Goal: Transaction & Acquisition: Purchase product/service

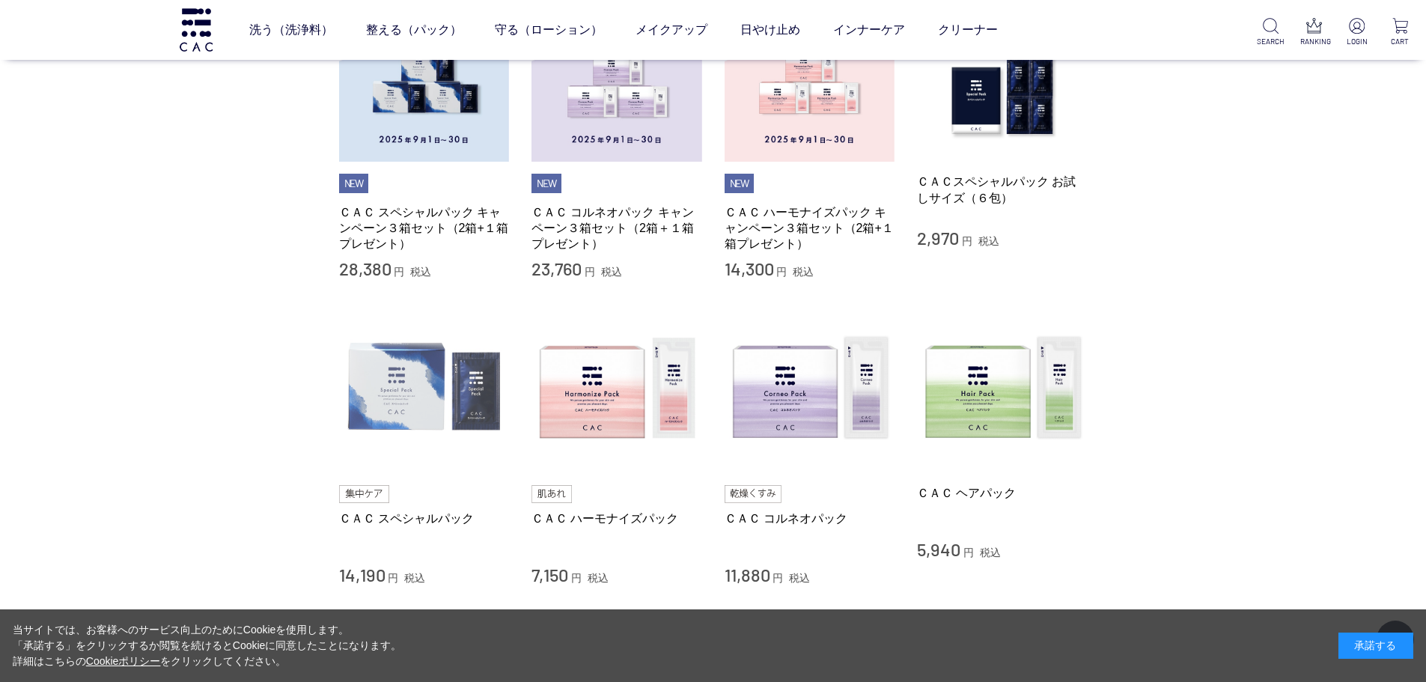
scroll to position [524, 0]
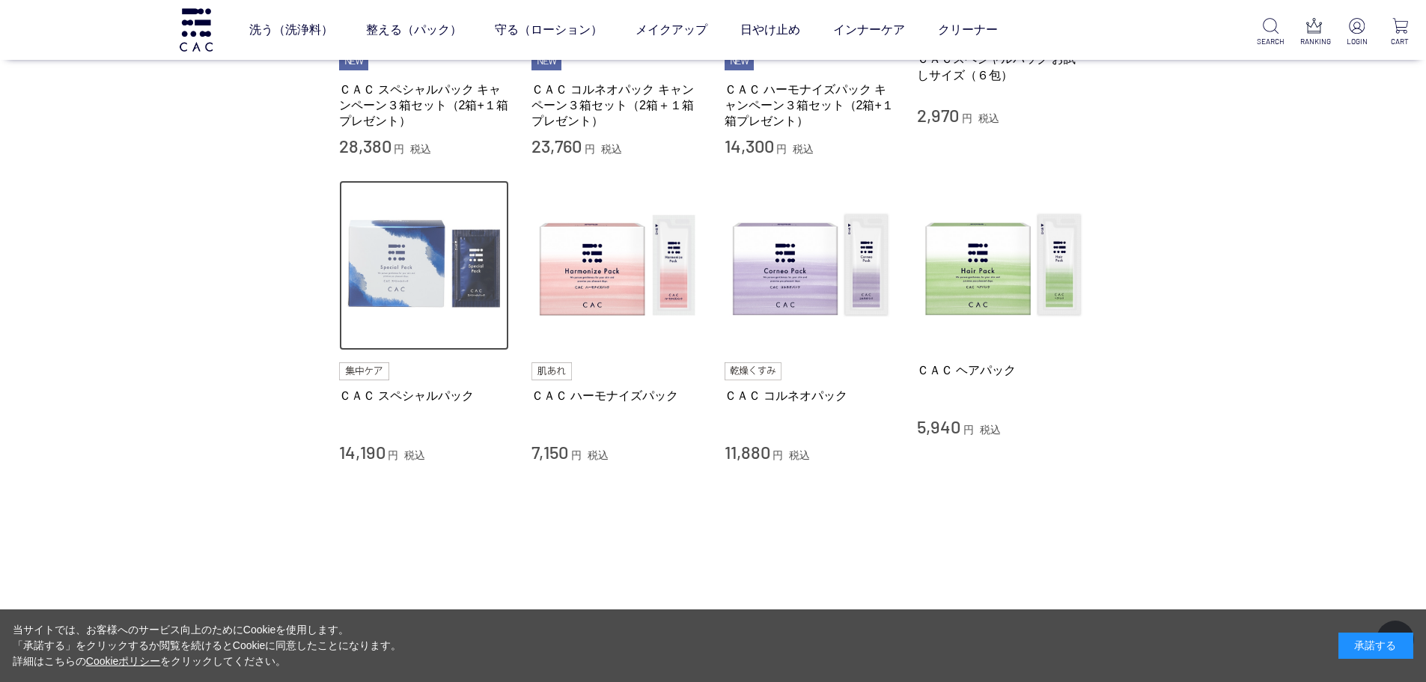
click at [400, 321] on img at bounding box center [424, 265] width 171 height 171
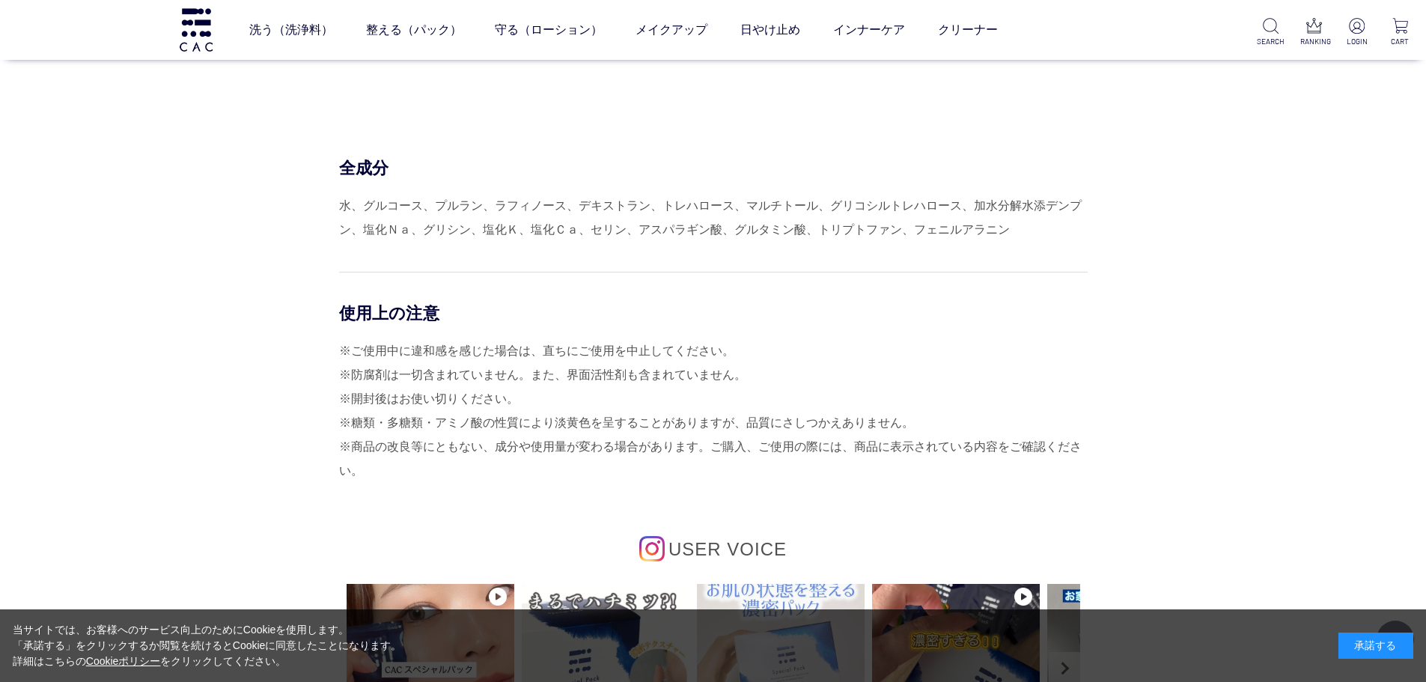
scroll to position [6735, 0]
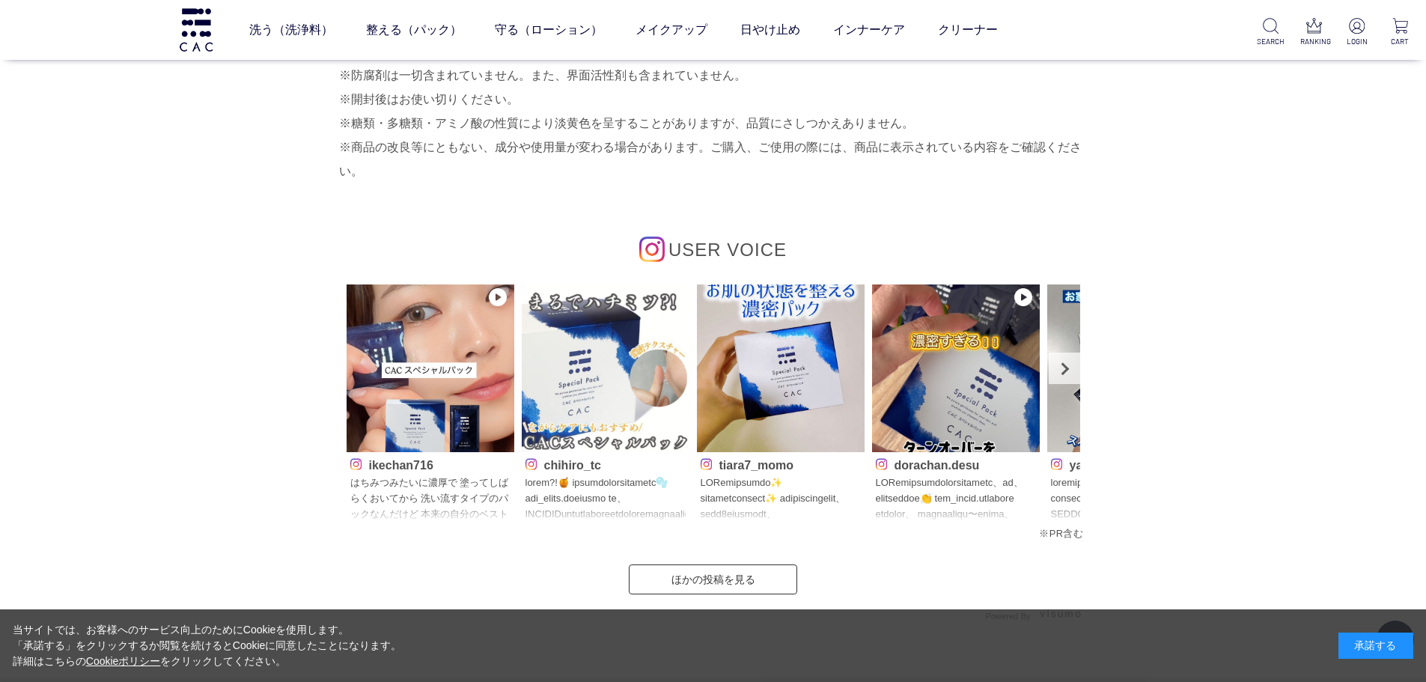
click at [706, 241] on span "USER VOICE" at bounding box center [727, 249] width 118 height 20
click at [706, 245] on span "USER VOICE" at bounding box center [727, 249] width 118 height 20
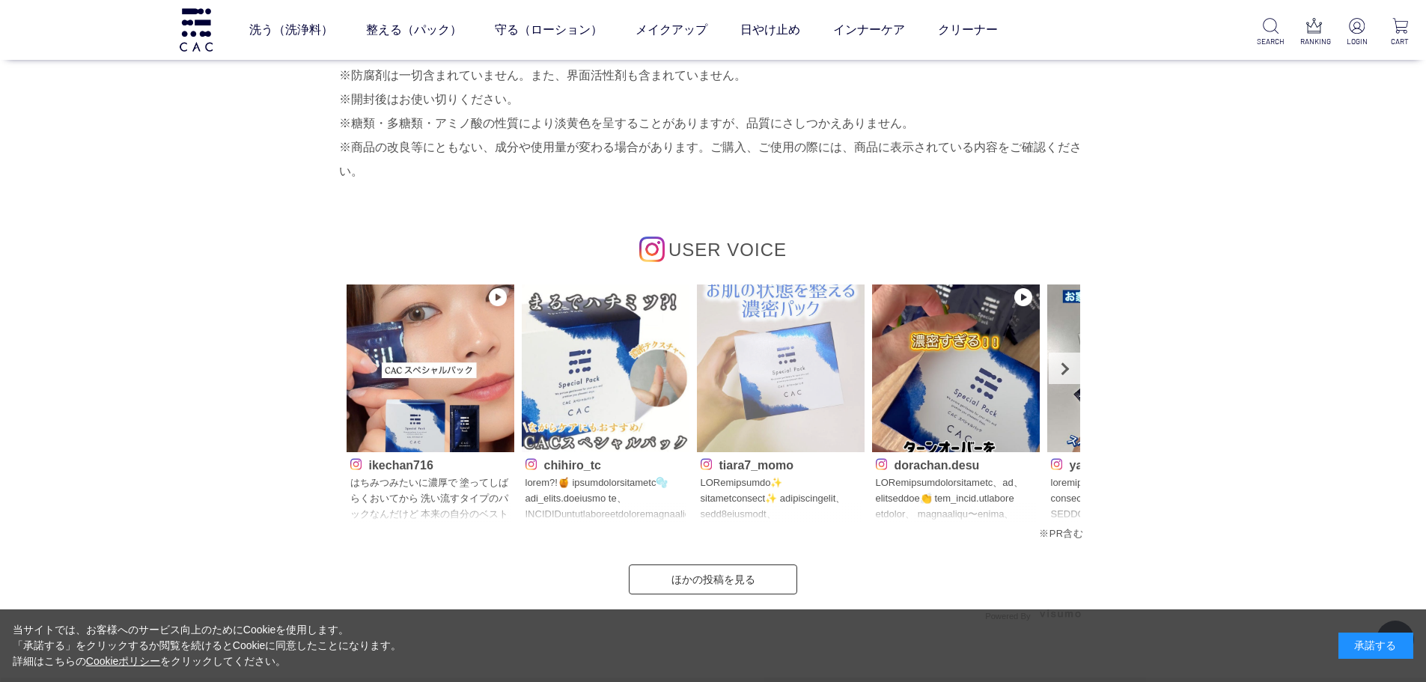
click at [736, 403] on img at bounding box center [781, 368] width 168 height 168
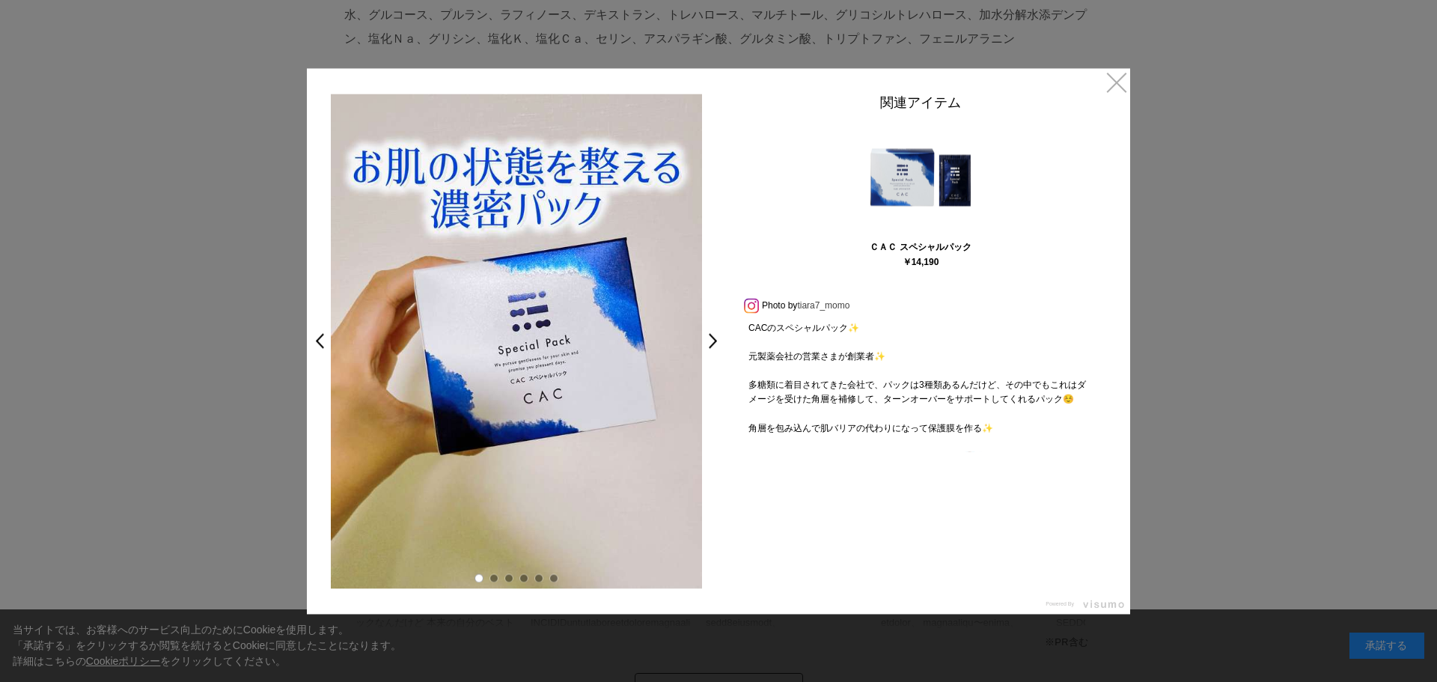
click at [802, 302] on link "tiara7_momo" at bounding box center [823, 305] width 52 height 10
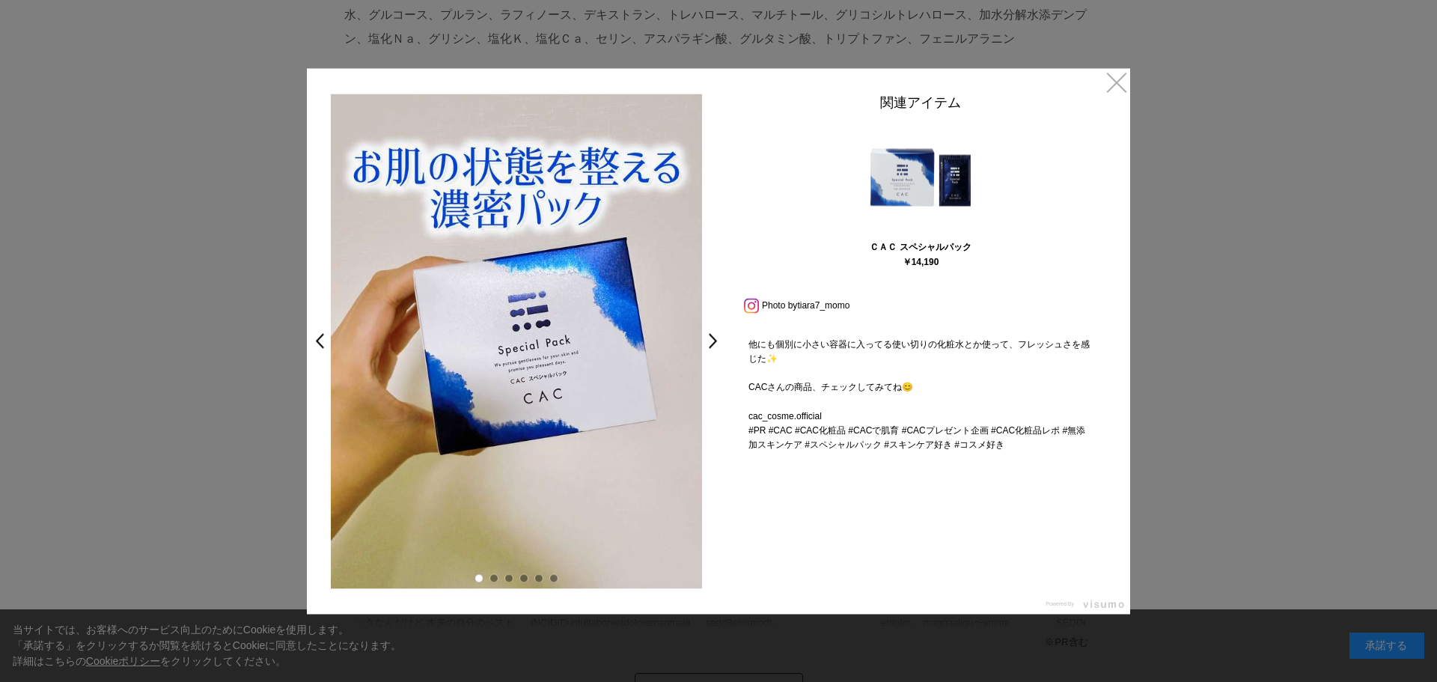
scroll to position [300, 0]
click at [1124, 76] on link "×" at bounding box center [1116, 81] width 27 height 27
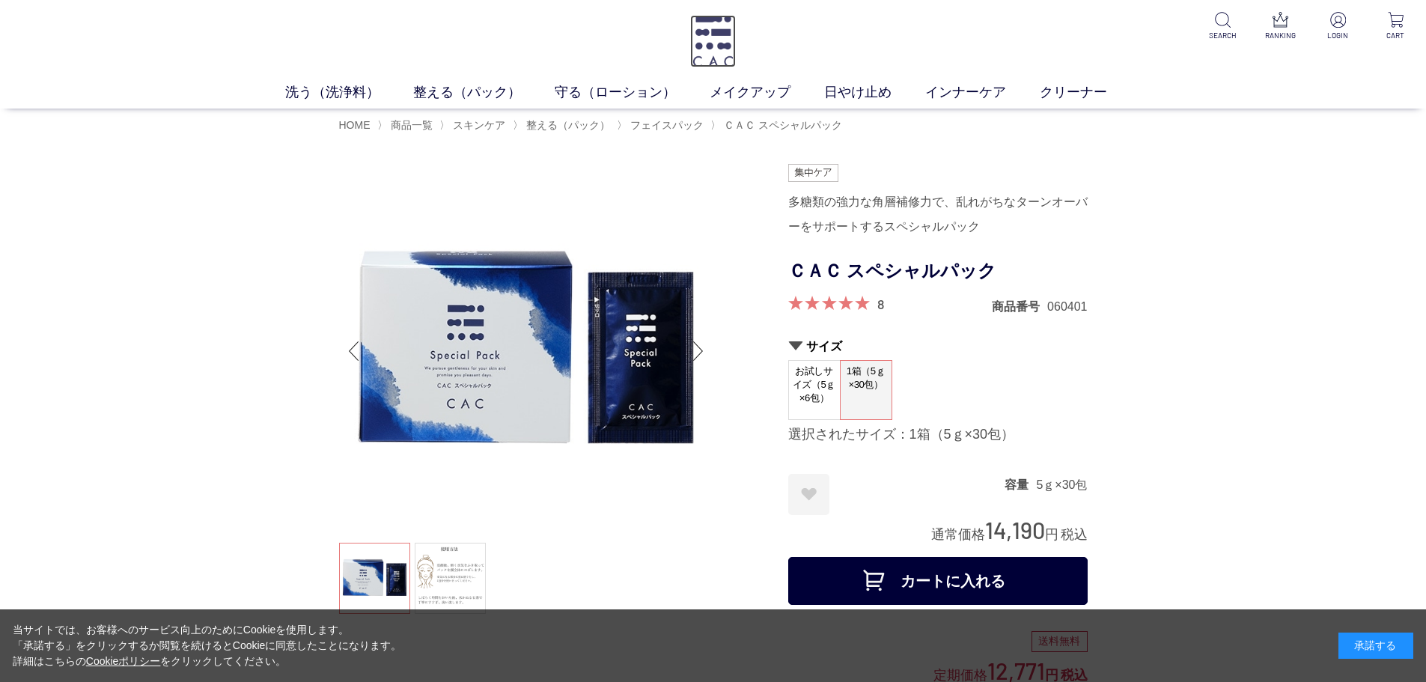
click at [724, 45] on img at bounding box center [713, 41] width 46 height 52
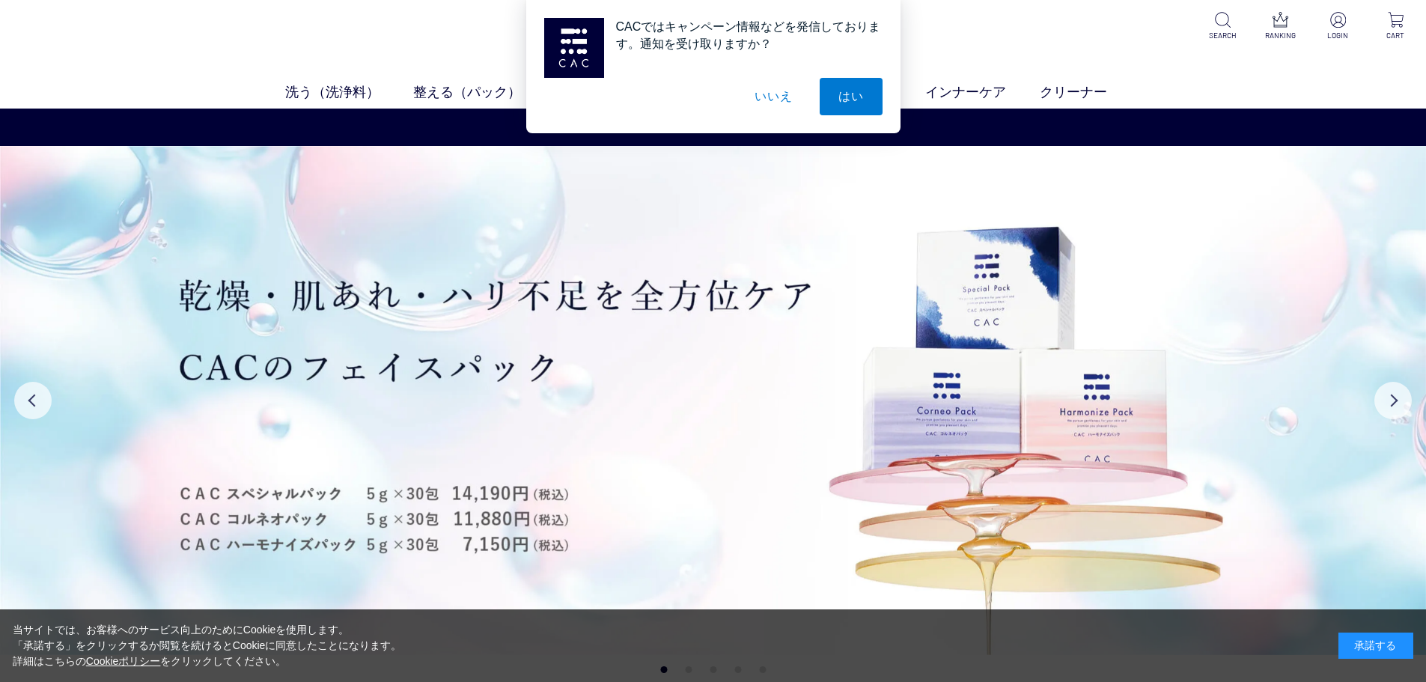
click at [766, 103] on button "いいえ" at bounding box center [773, 96] width 75 height 37
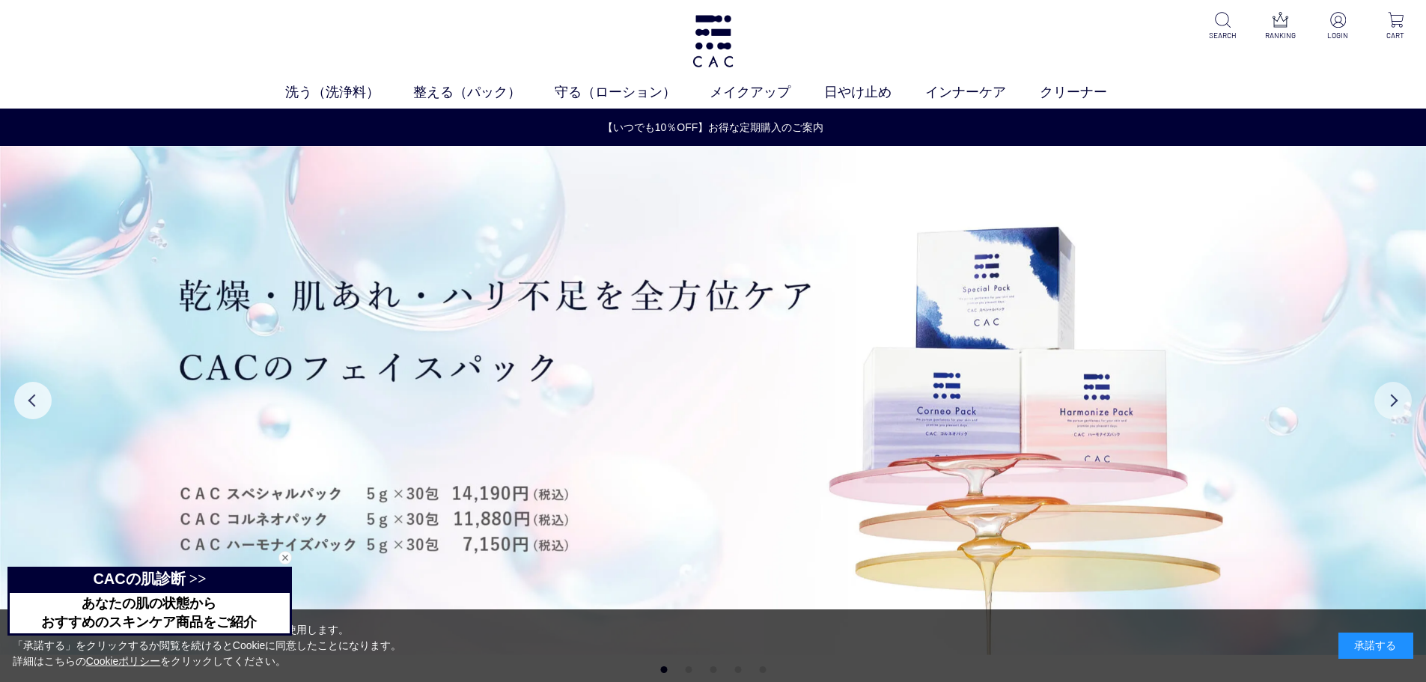
click at [1395, 406] on button "Next" at bounding box center [1392, 400] width 37 height 37
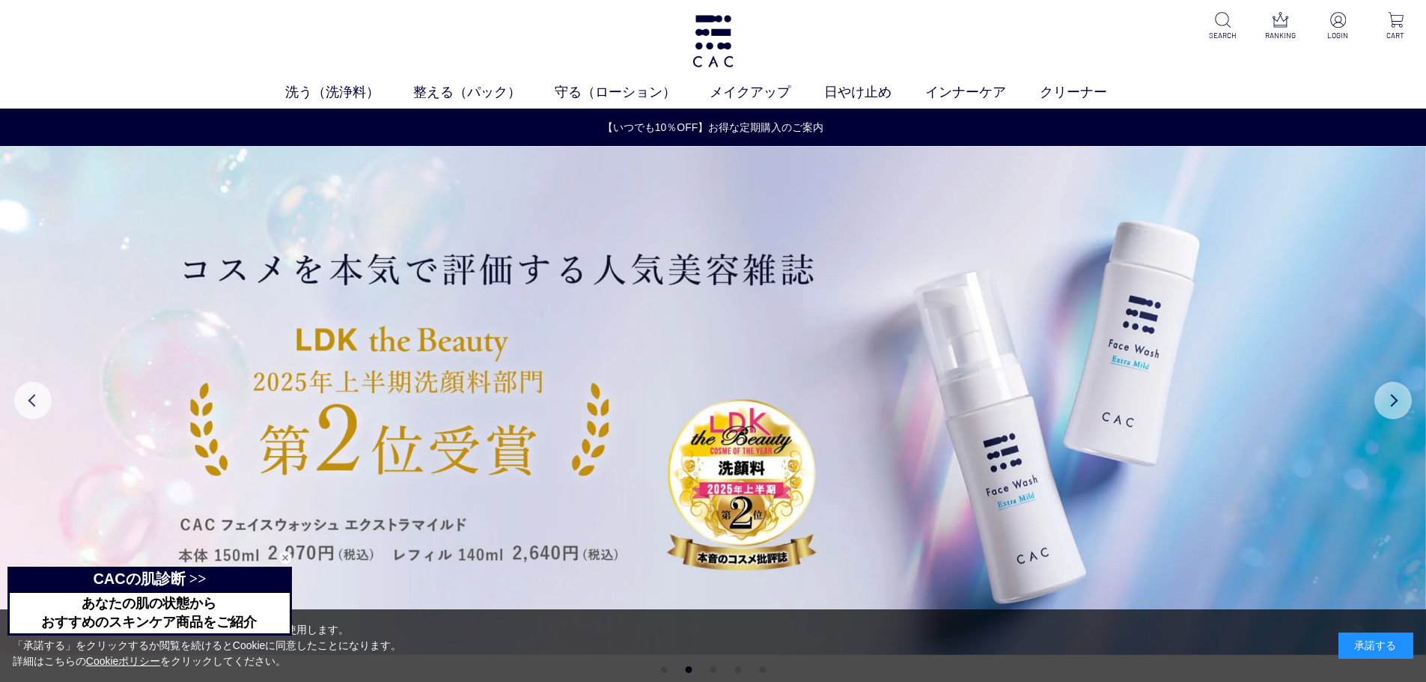
click at [1394, 402] on button "Next" at bounding box center [1392, 400] width 37 height 37
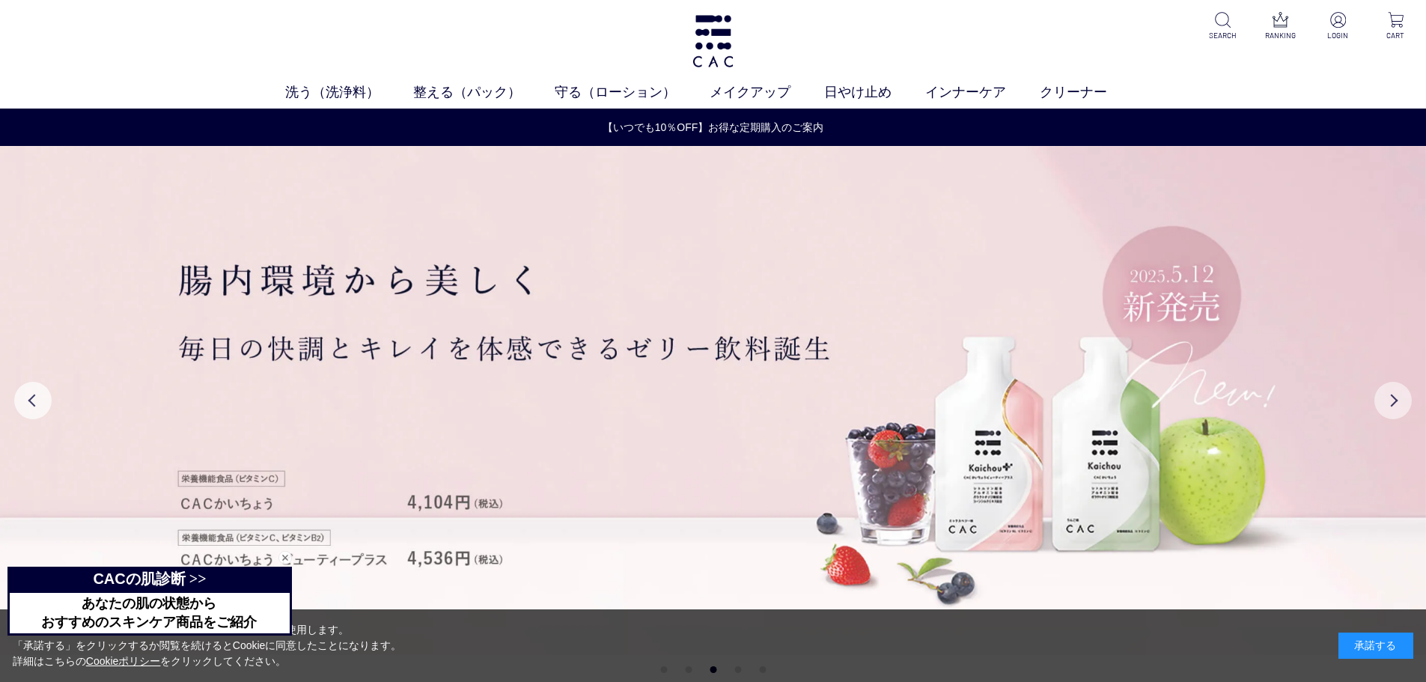
click at [1395, 401] on button "Next" at bounding box center [1392, 400] width 37 height 37
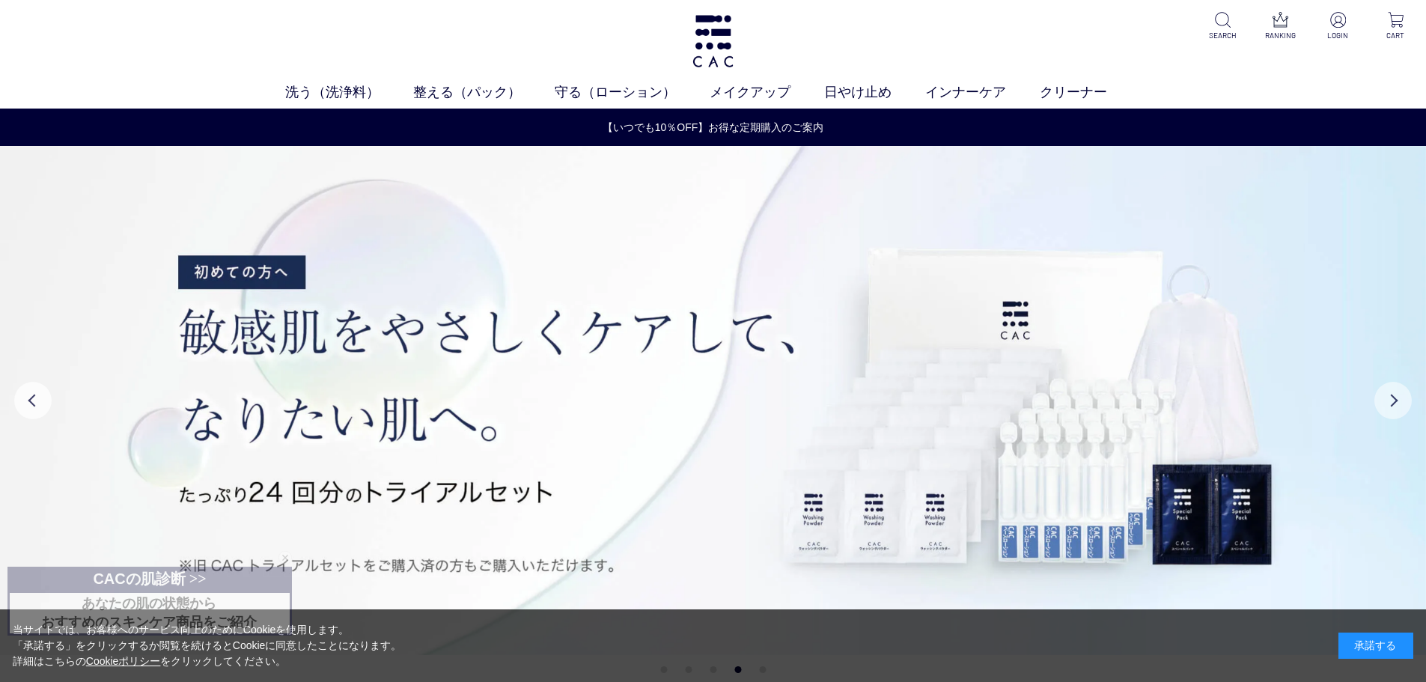
click at [1391, 400] on button "Next" at bounding box center [1392, 400] width 37 height 37
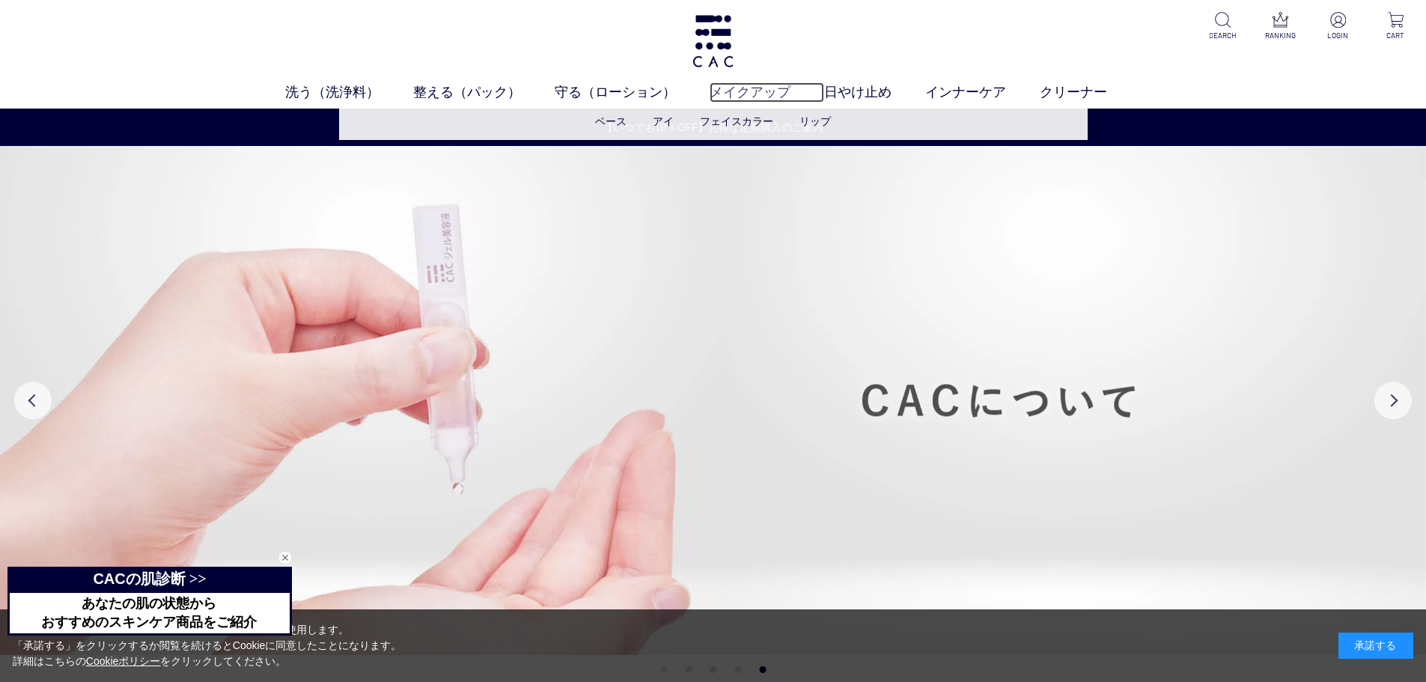
click at [767, 96] on link "メイクアップ" at bounding box center [766, 92] width 114 height 20
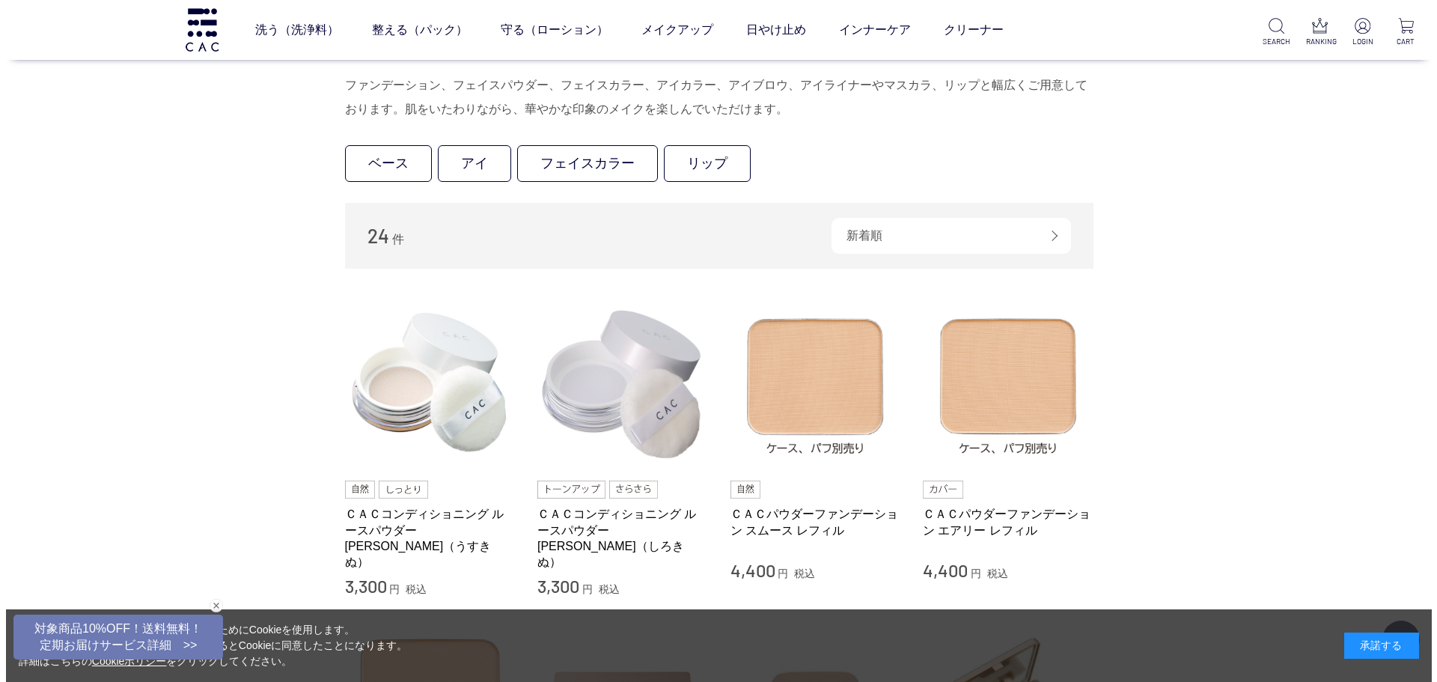
scroll to position [299, 0]
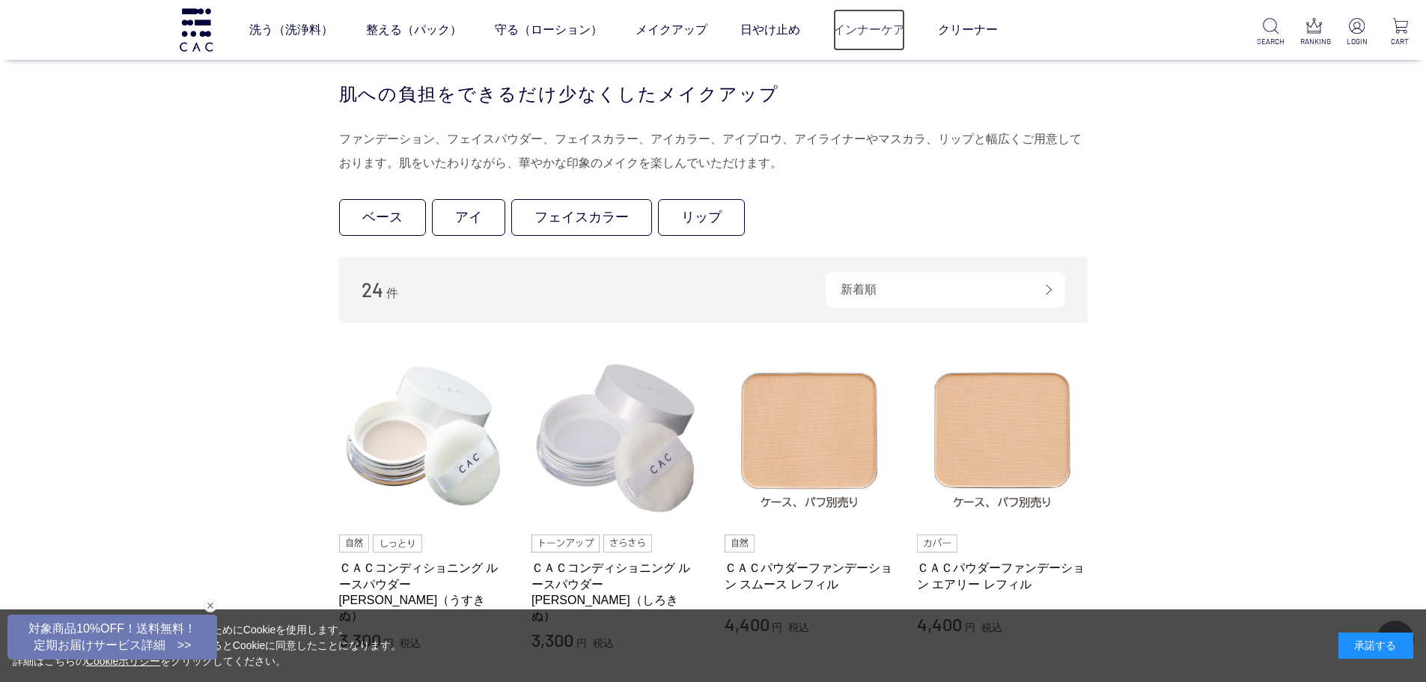
click at [853, 22] on link "インナーケア" at bounding box center [869, 30] width 72 height 42
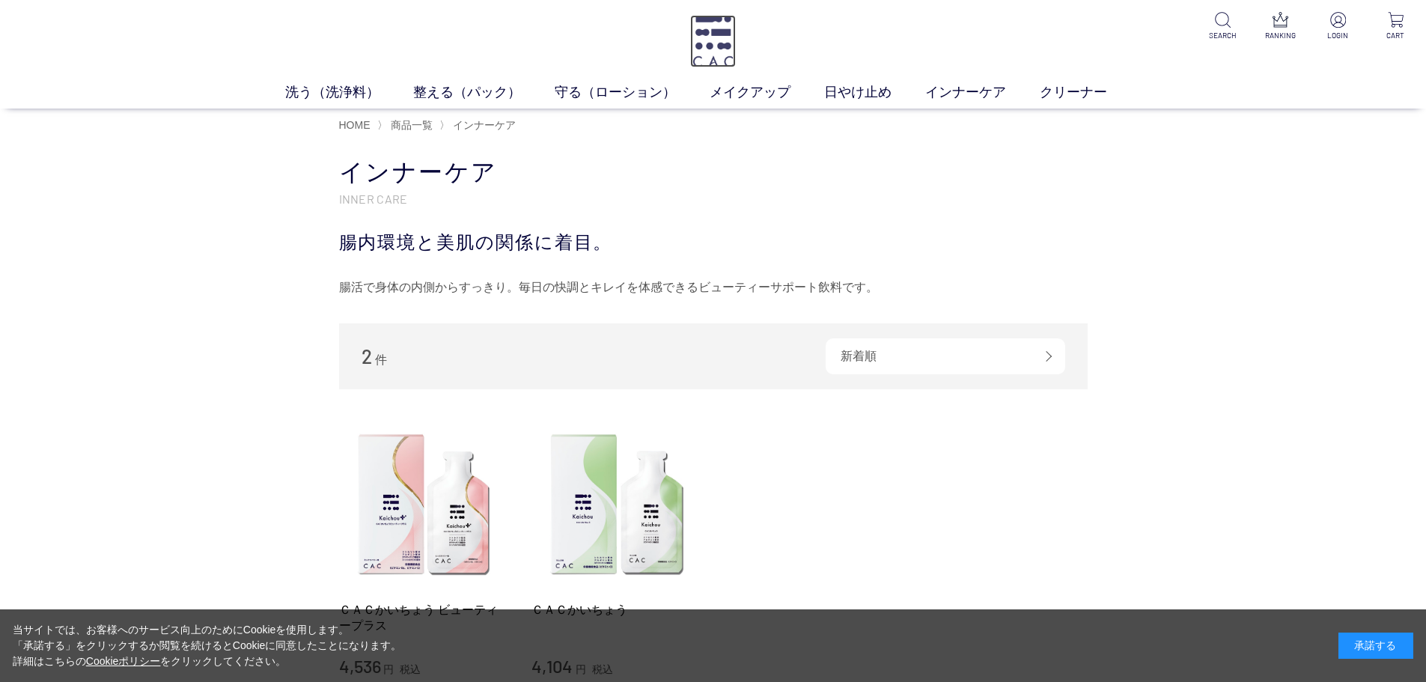
click at [718, 44] on img at bounding box center [713, 41] width 46 height 52
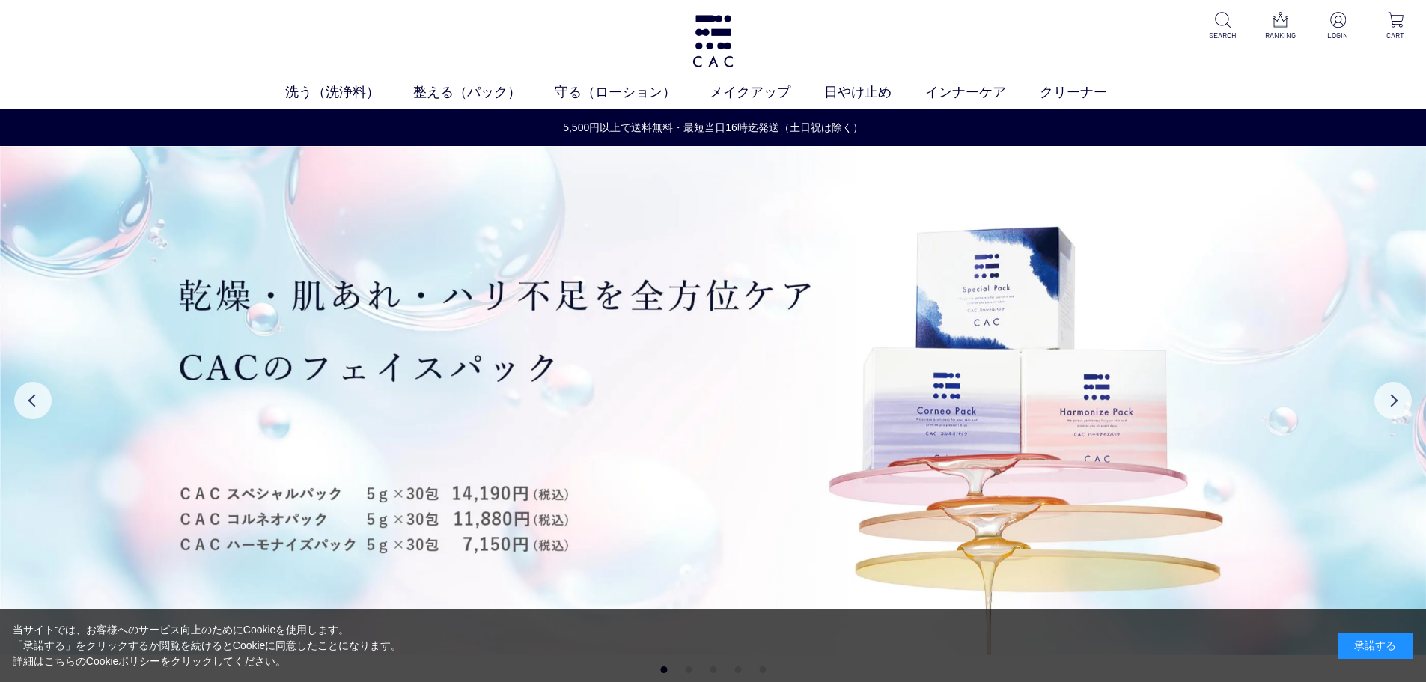
click at [1287, 46] on div "洗う（洗浄料） 液体洗浄料 パウダー洗浄料 泡洗顔料 グッズ 整える（パック） フェイスパック ヘアパック 守る（ローション） 保湿化粧水 柔軟化粧水 美容液…" at bounding box center [713, 54] width 1426 height 109
click at [1287, 39] on p "RANKING" at bounding box center [1280, 35] width 37 height 11
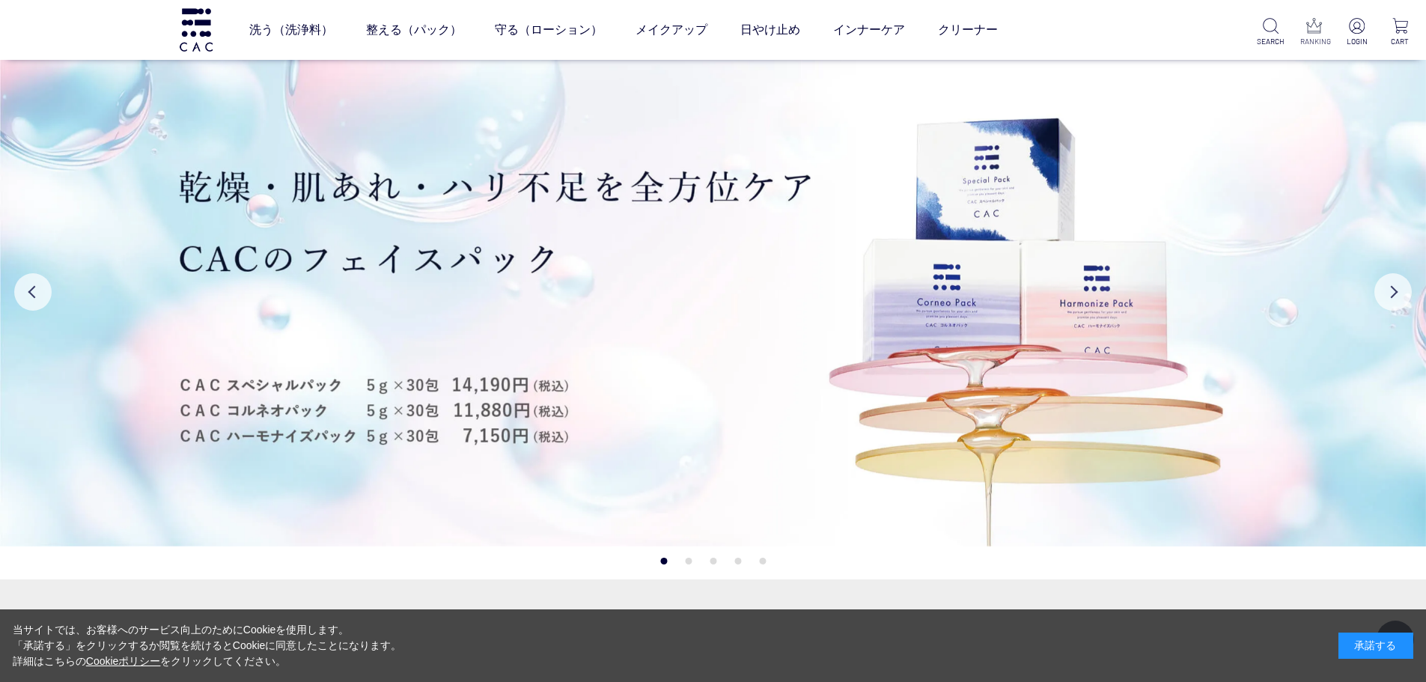
scroll to position [1890, 0]
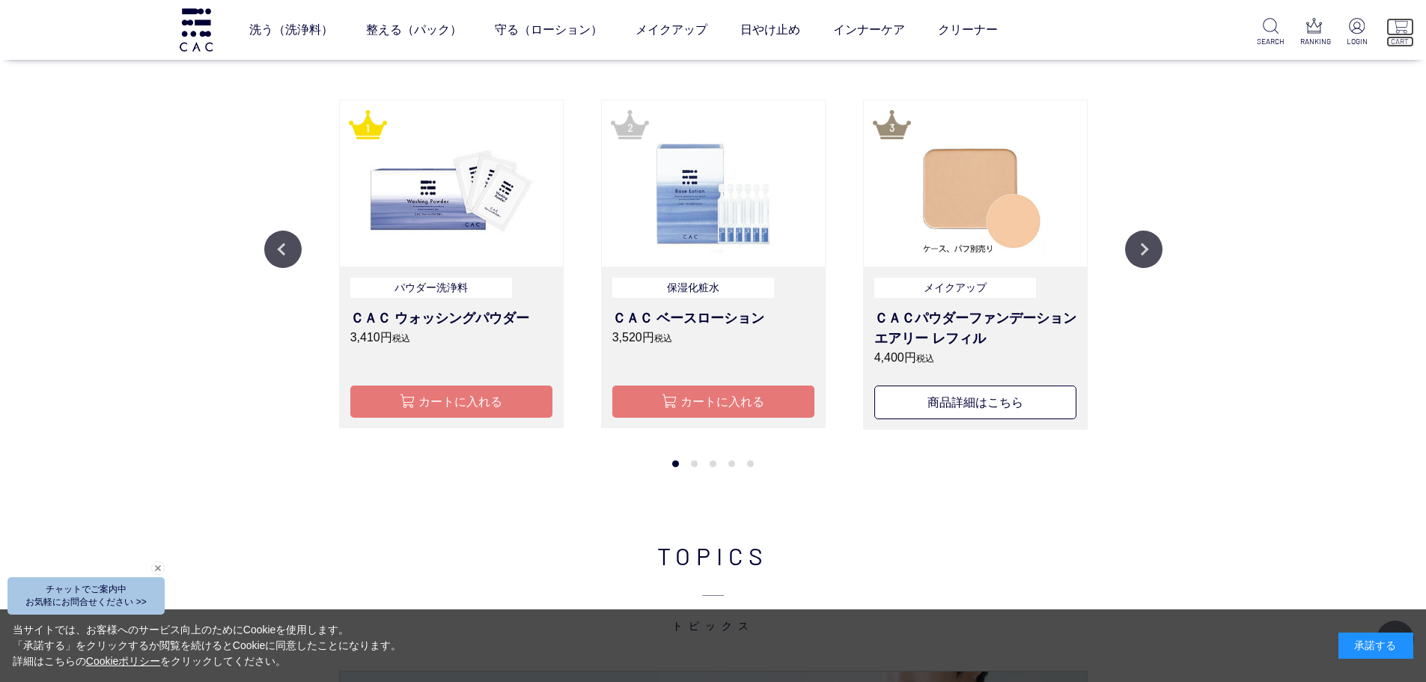
click at [1397, 35] on p at bounding box center [1400, 27] width 28 height 18
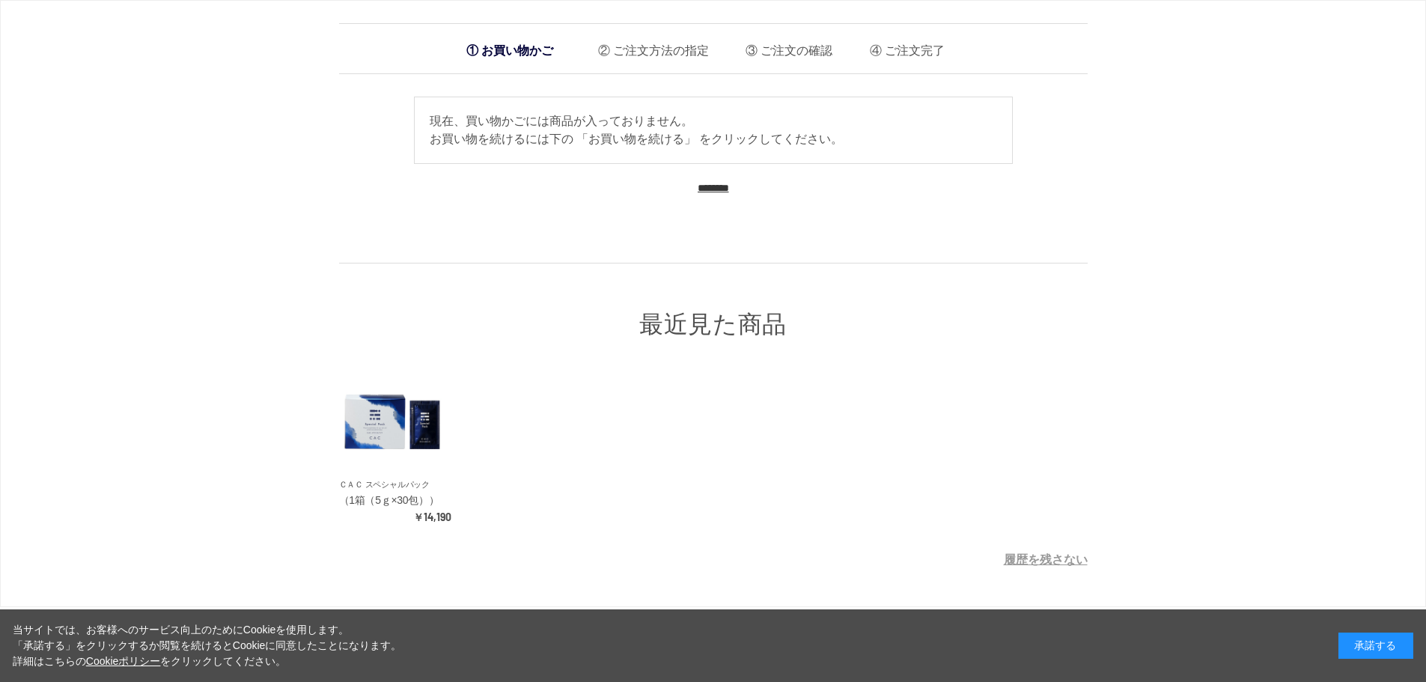
click at [335, 121] on div "お買い物かご ご注文方法の指定 ご注文の確認 ご注文完了 通信に時間がかかっています。しばらく経ってもAmazonに移動しない場合は、申し訳ございませんが他の…" at bounding box center [713, 296] width 793 height 546
